Goal: Information Seeking & Learning: Learn about a topic

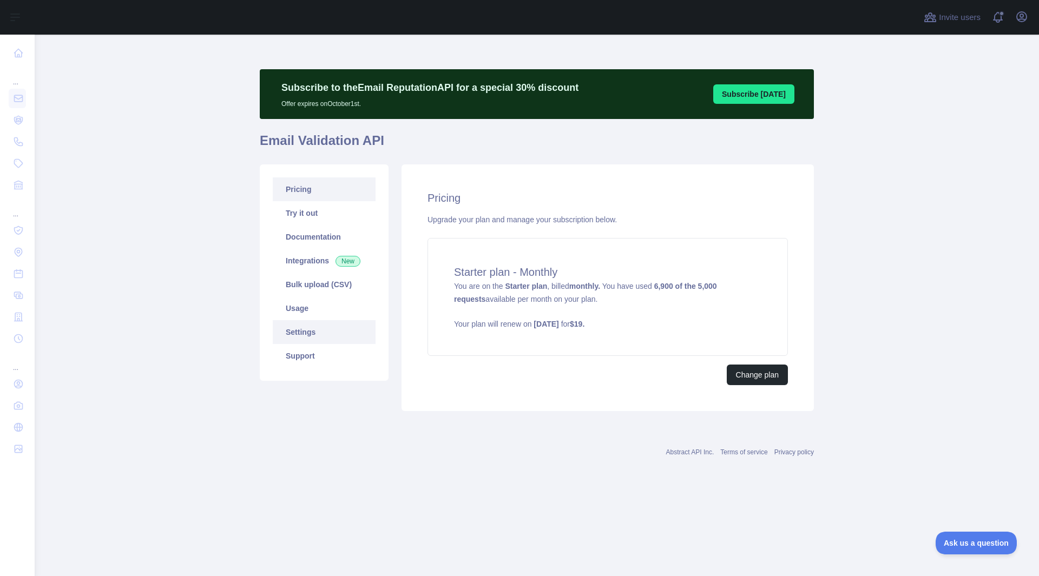
click at [305, 331] on link "Settings" at bounding box center [324, 332] width 103 height 24
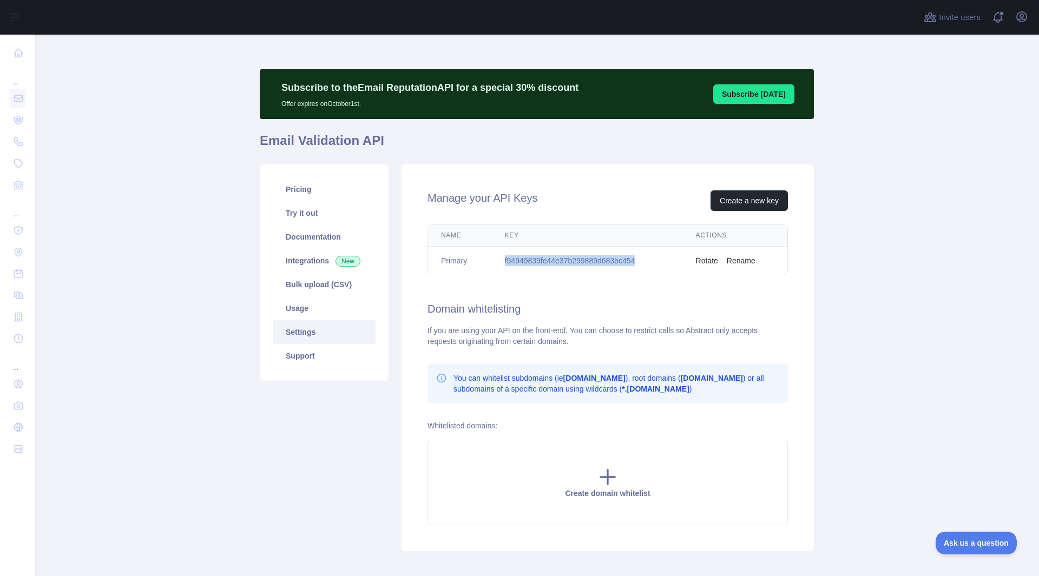
drag, startPoint x: 495, startPoint y: 257, endPoint x: 633, endPoint y: 266, distance: 138.3
click at [633, 266] on td "f94949839fe44e37b299889d683bc454" at bounding box center [587, 261] width 191 height 29
copy td "f94949839fe44e37b299889d683bc454"
click at [282, 182] on link "Pricing" at bounding box center [324, 189] width 103 height 24
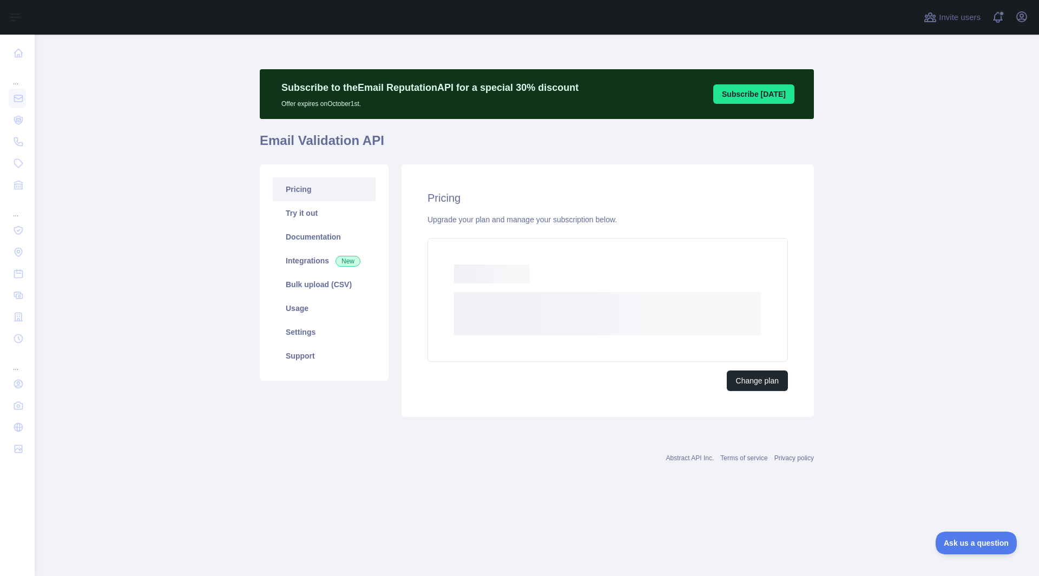
click at [282, 182] on link "Pricing" at bounding box center [324, 189] width 103 height 24
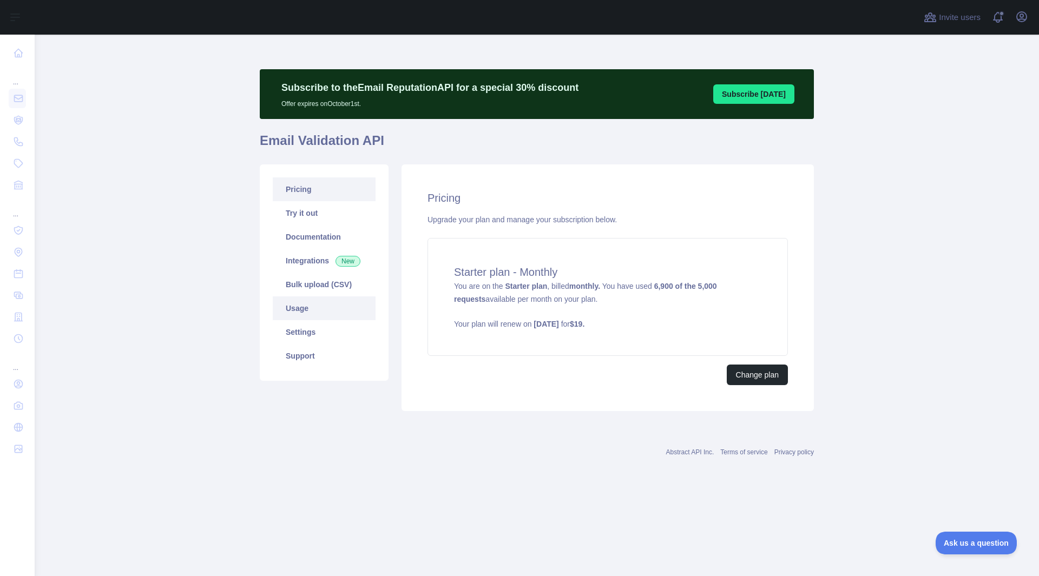
click at [299, 308] on link "Usage" at bounding box center [324, 309] width 103 height 24
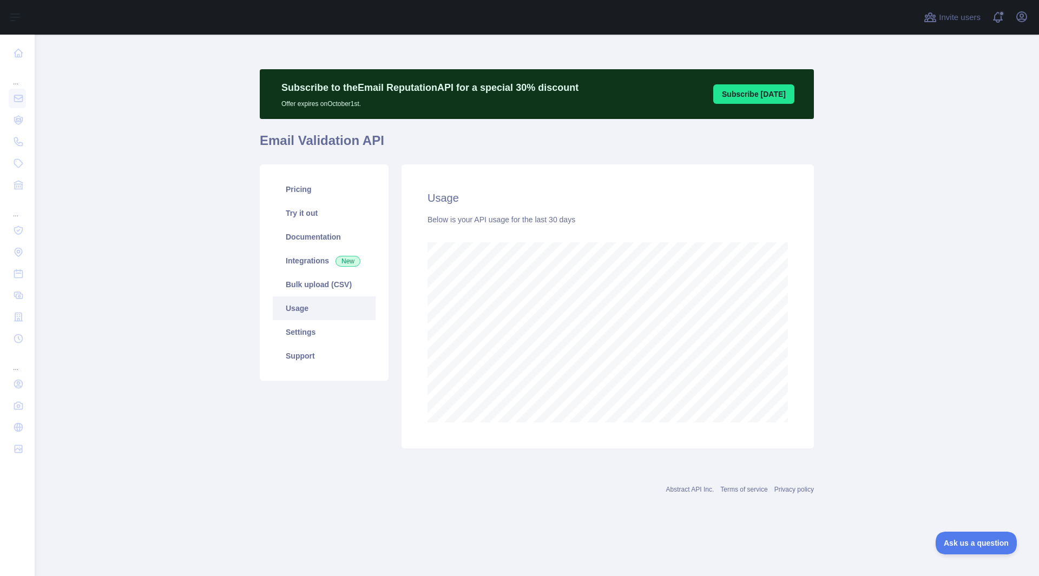
scroll to position [542, 1004]
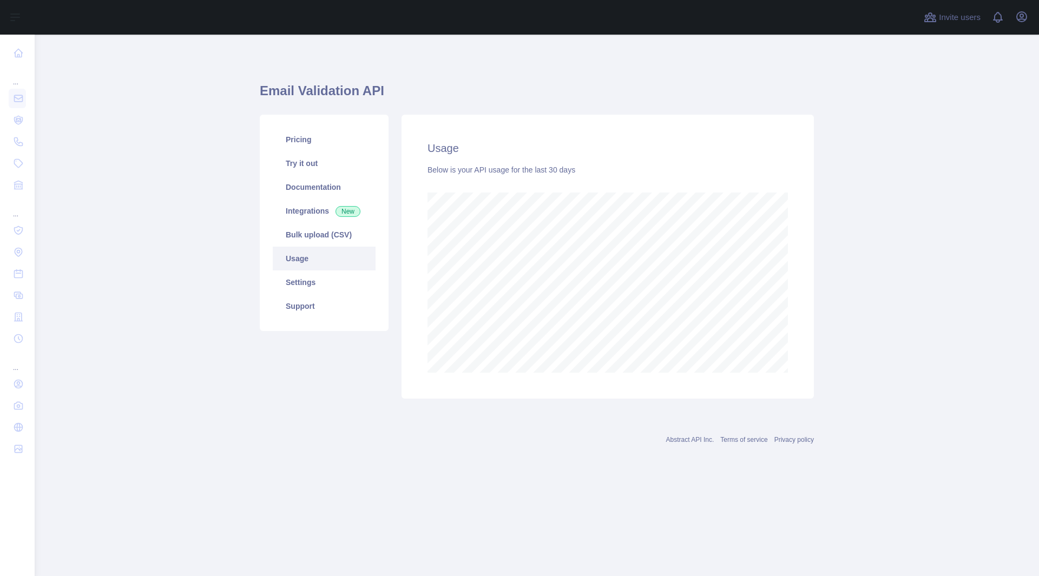
scroll to position [542, 1004]
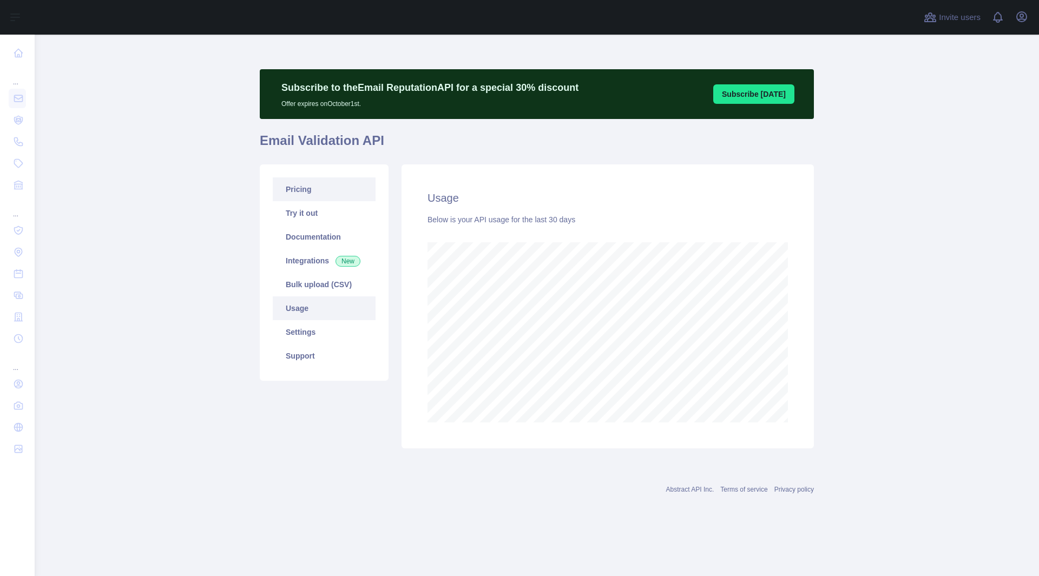
click at [337, 133] on h1 "Email Validation API" at bounding box center [537, 145] width 554 height 26
click at [312, 185] on link "Pricing" at bounding box center [324, 189] width 103 height 24
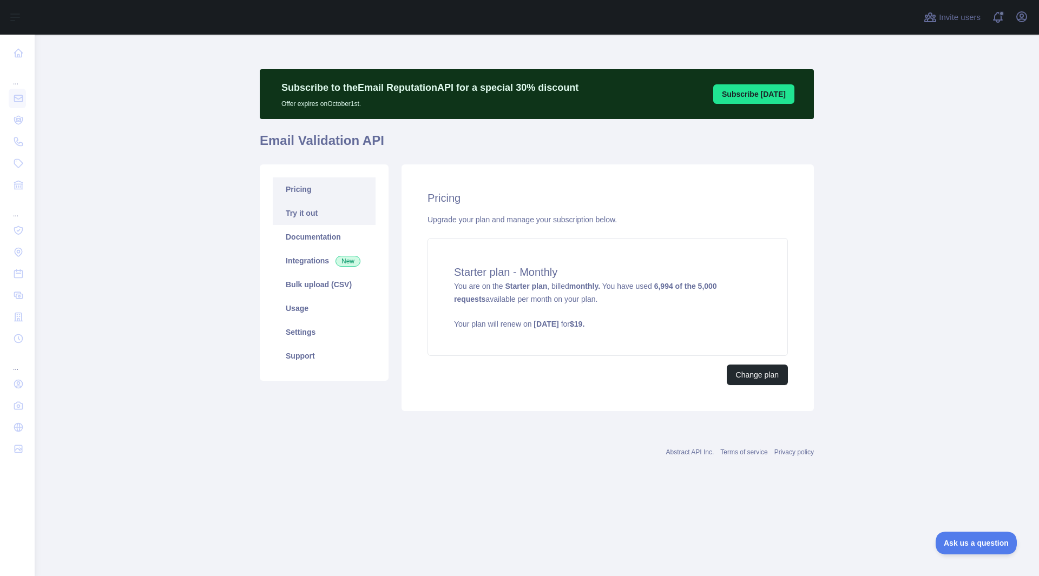
click at [333, 222] on link "Try it out" at bounding box center [324, 213] width 103 height 24
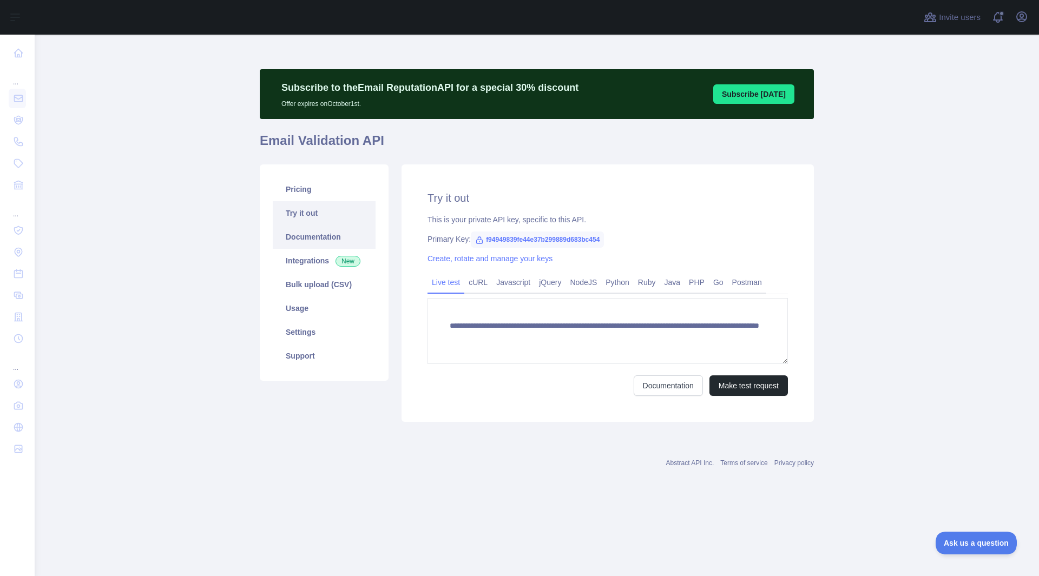
click at [325, 233] on link "Documentation" at bounding box center [324, 237] width 103 height 24
click at [308, 311] on link "Usage" at bounding box center [324, 309] width 103 height 24
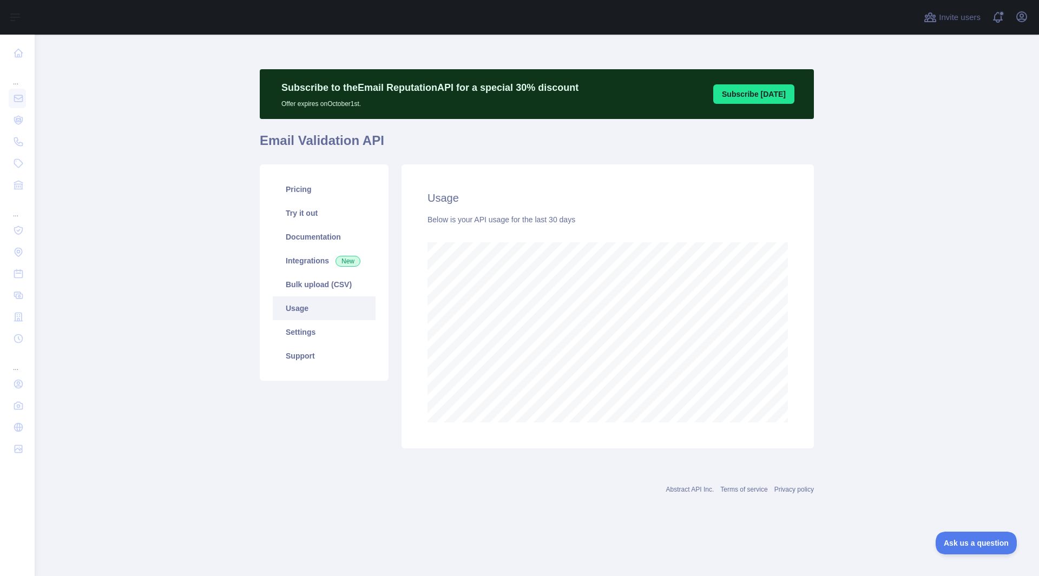
scroll to position [542, 1004]
click at [306, 332] on link "Settings" at bounding box center [324, 332] width 103 height 24
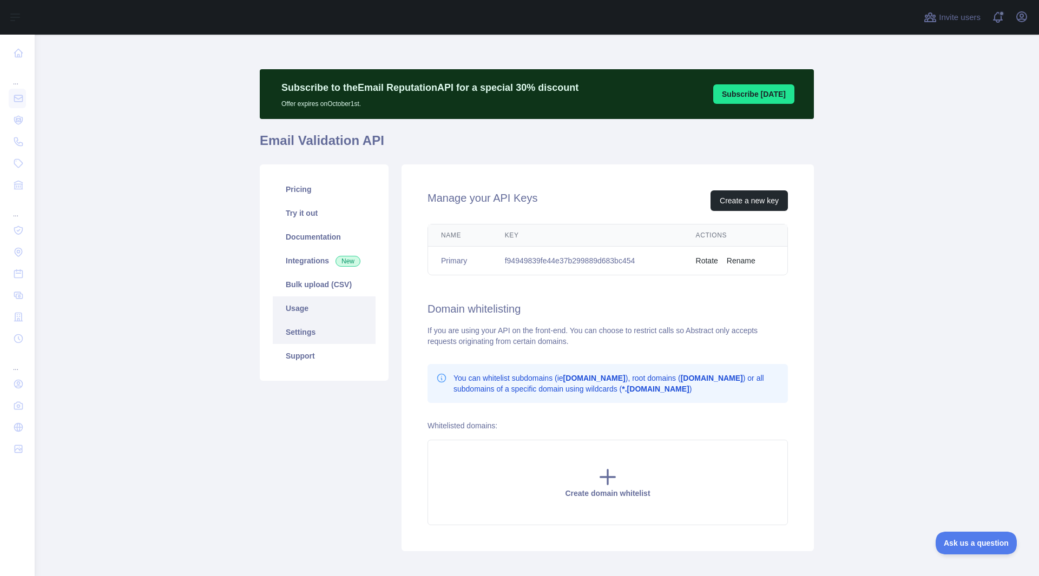
click at [306, 319] on link "Usage" at bounding box center [324, 309] width 103 height 24
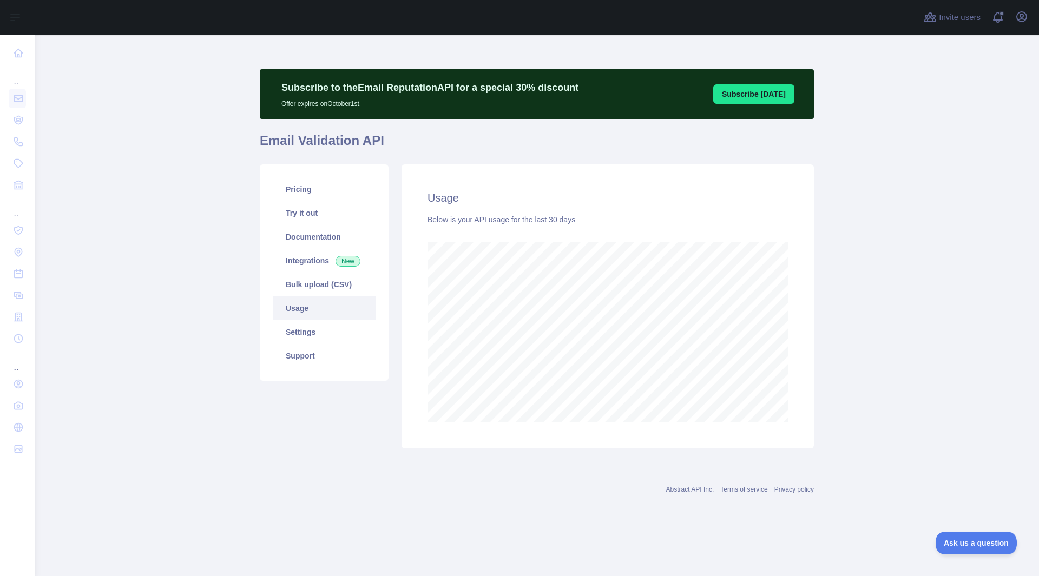
scroll to position [542, 1004]
click at [307, 186] on link "Pricing" at bounding box center [324, 189] width 103 height 24
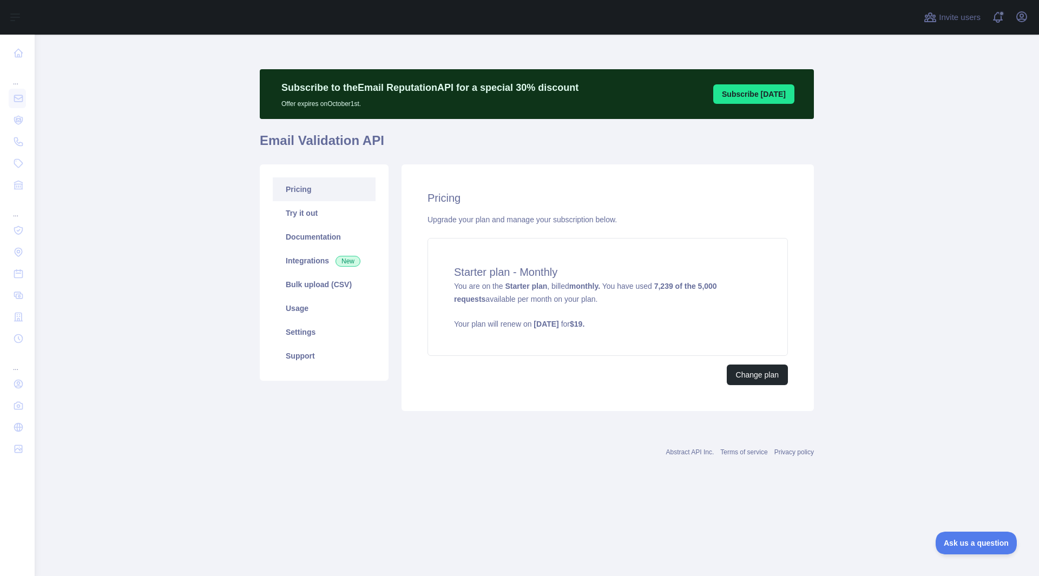
click at [552, 436] on div "Abstract API Inc. Terms of service Privacy policy" at bounding box center [537, 445] width 554 height 39
